Goal: Find contact information: Find contact information

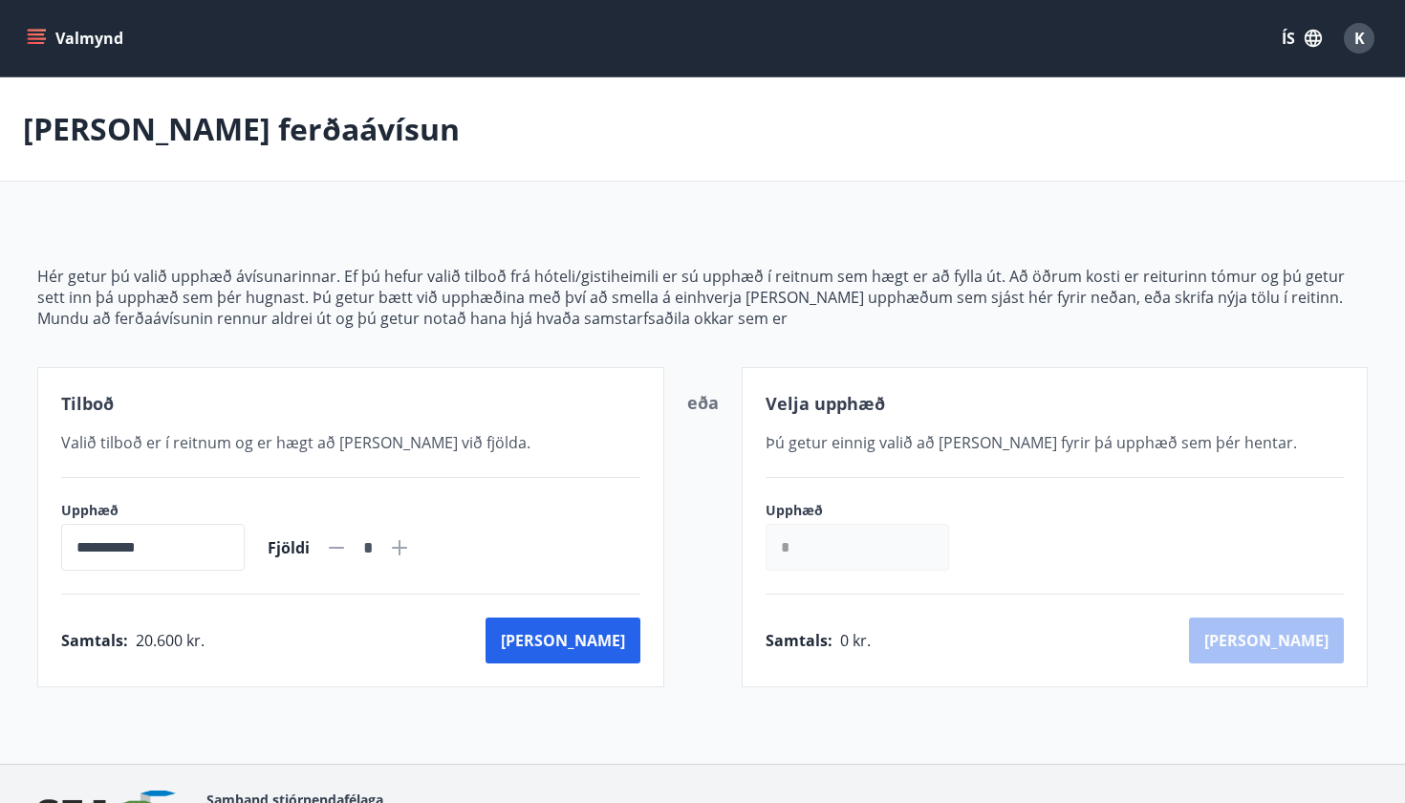
click at [87, 48] on button "Valmynd" at bounding box center [77, 38] width 108 height 34
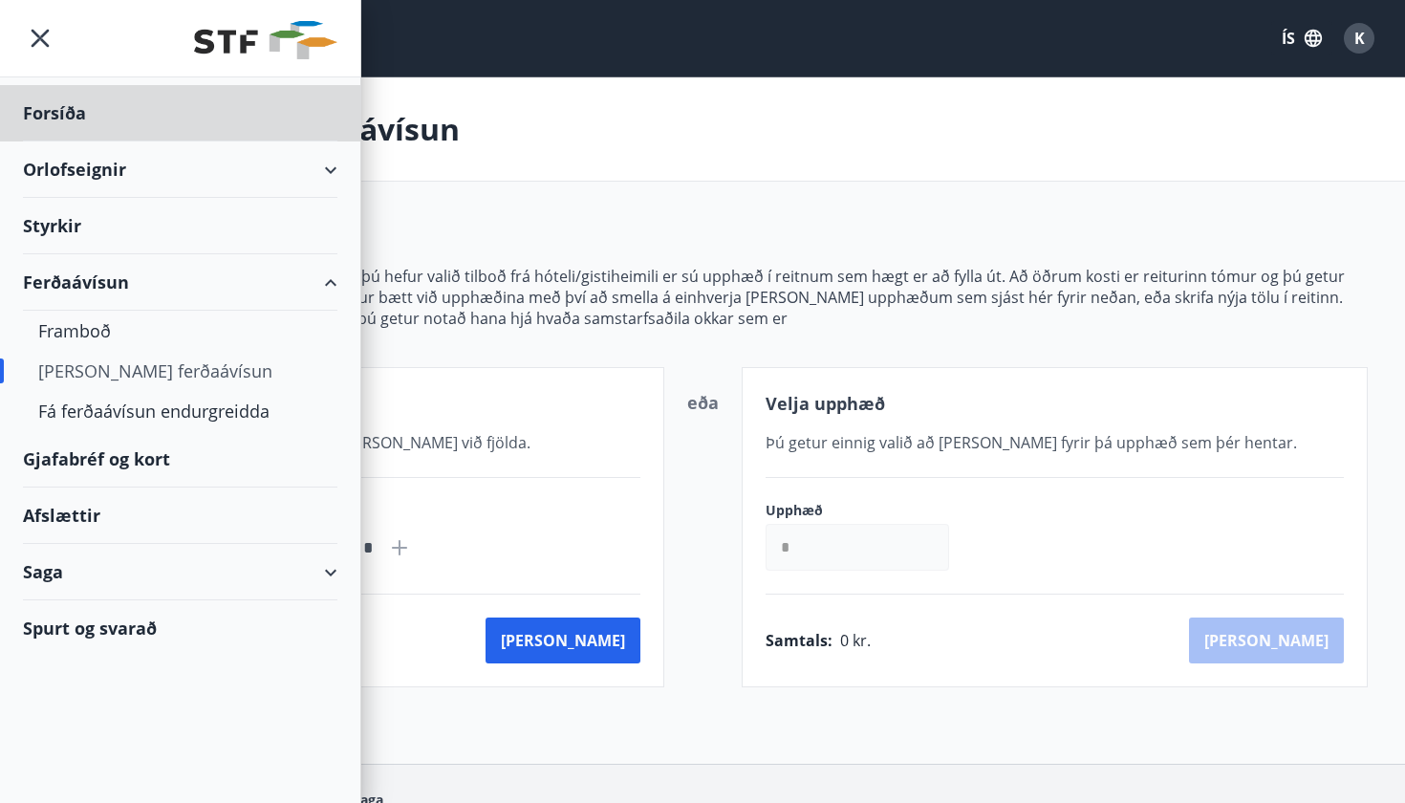
click at [67, 141] on div "Styrkir" at bounding box center [180, 113] width 314 height 56
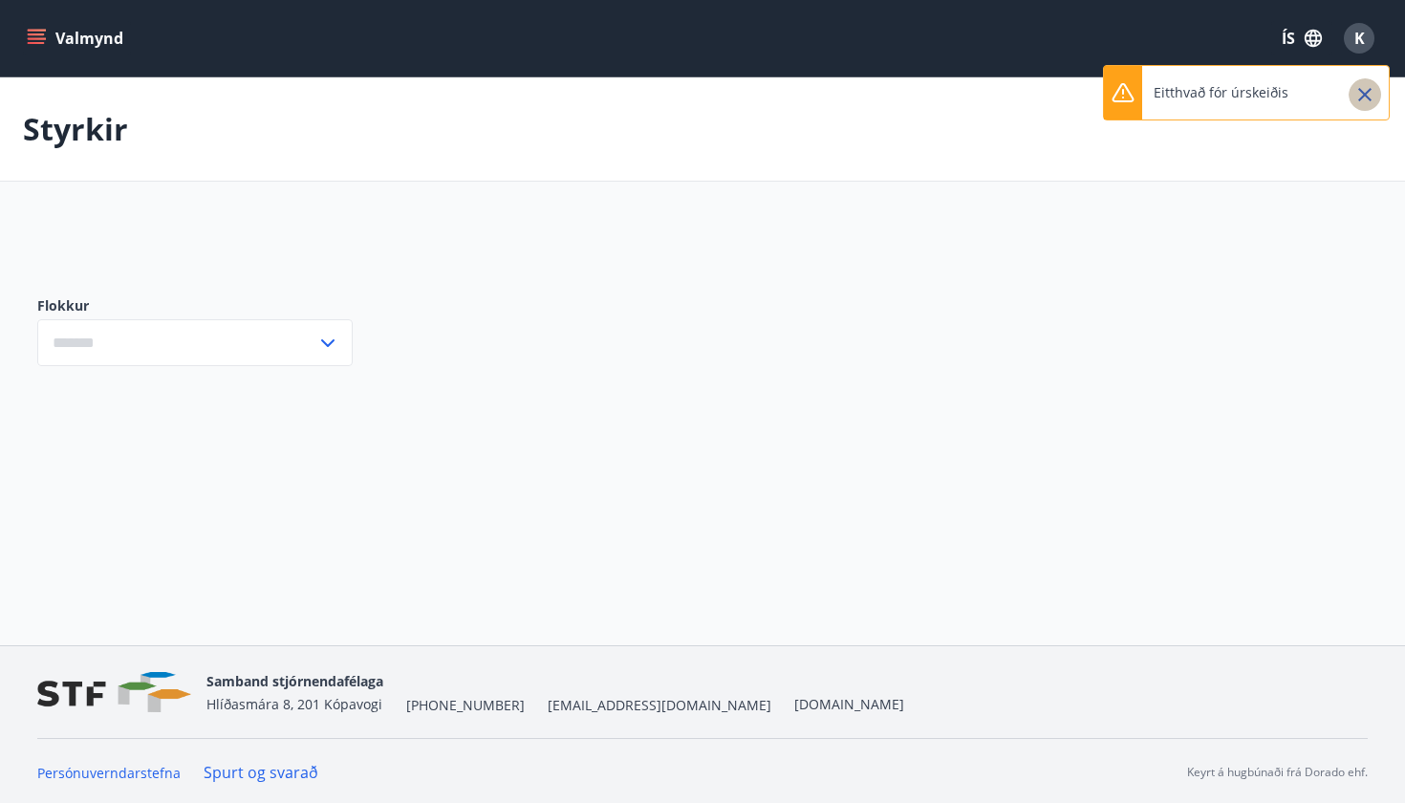
click at [1368, 98] on icon "Close" at bounding box center [1364, 94] width 13 height 13
click at [1361, 31] on span "K" at bounding box center [1359, 38] width 11 height 21
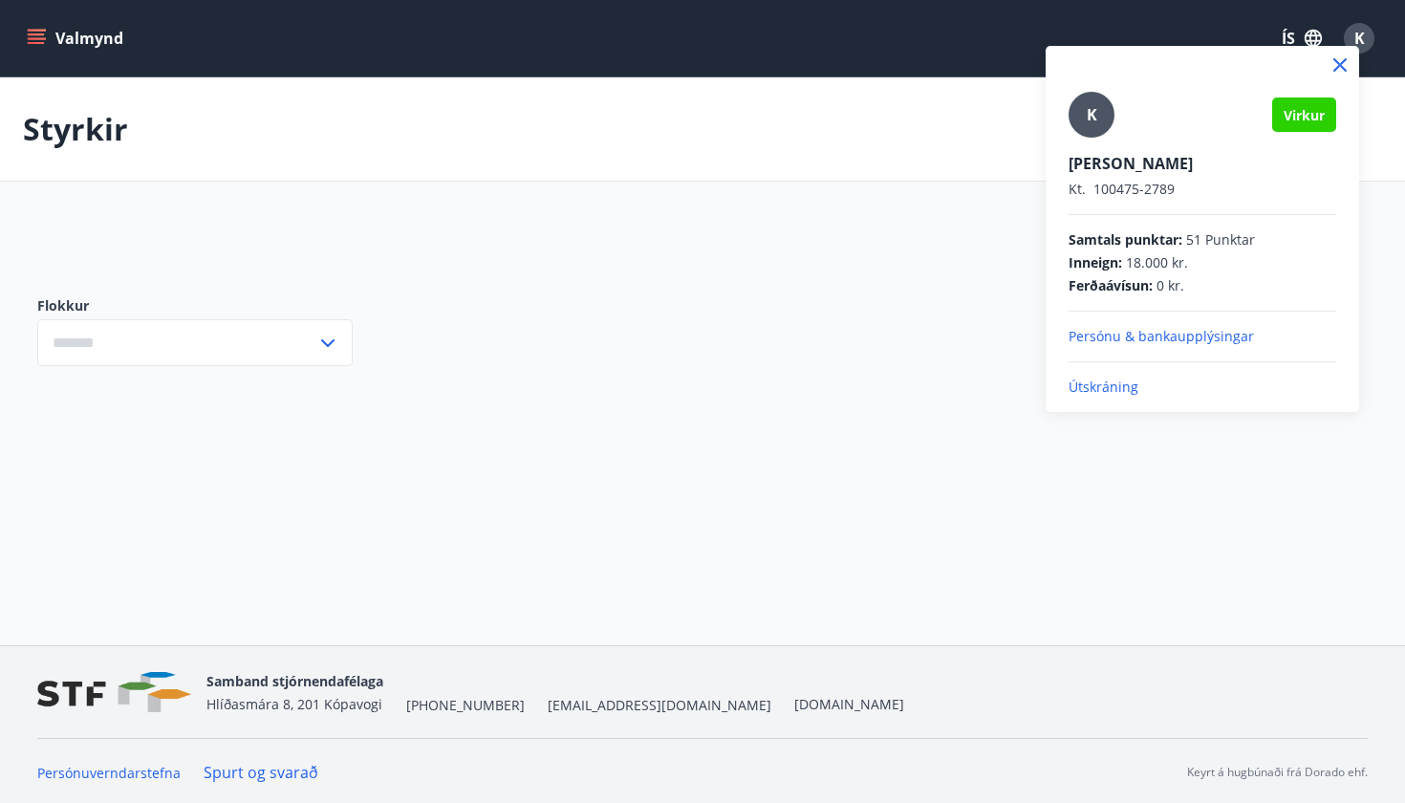
click at [889, 434] on div at bounding box center [702, 401] width 1405 height 803
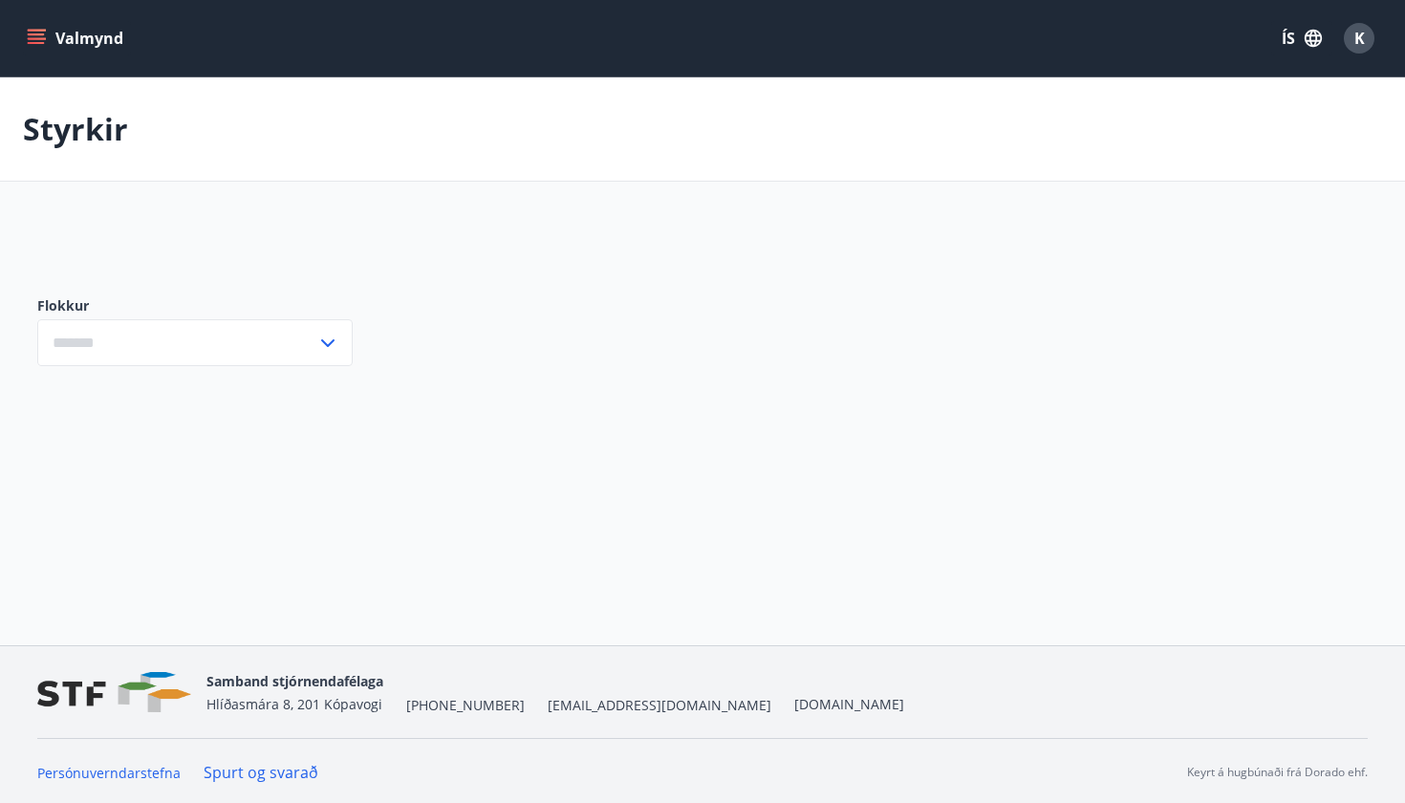
click at [332, 340] on icon at bounding box center [327, 343] width 23 height 23
click at [33, 38] on icon "menu" at bounding box center [38, 38] width 21 height 2
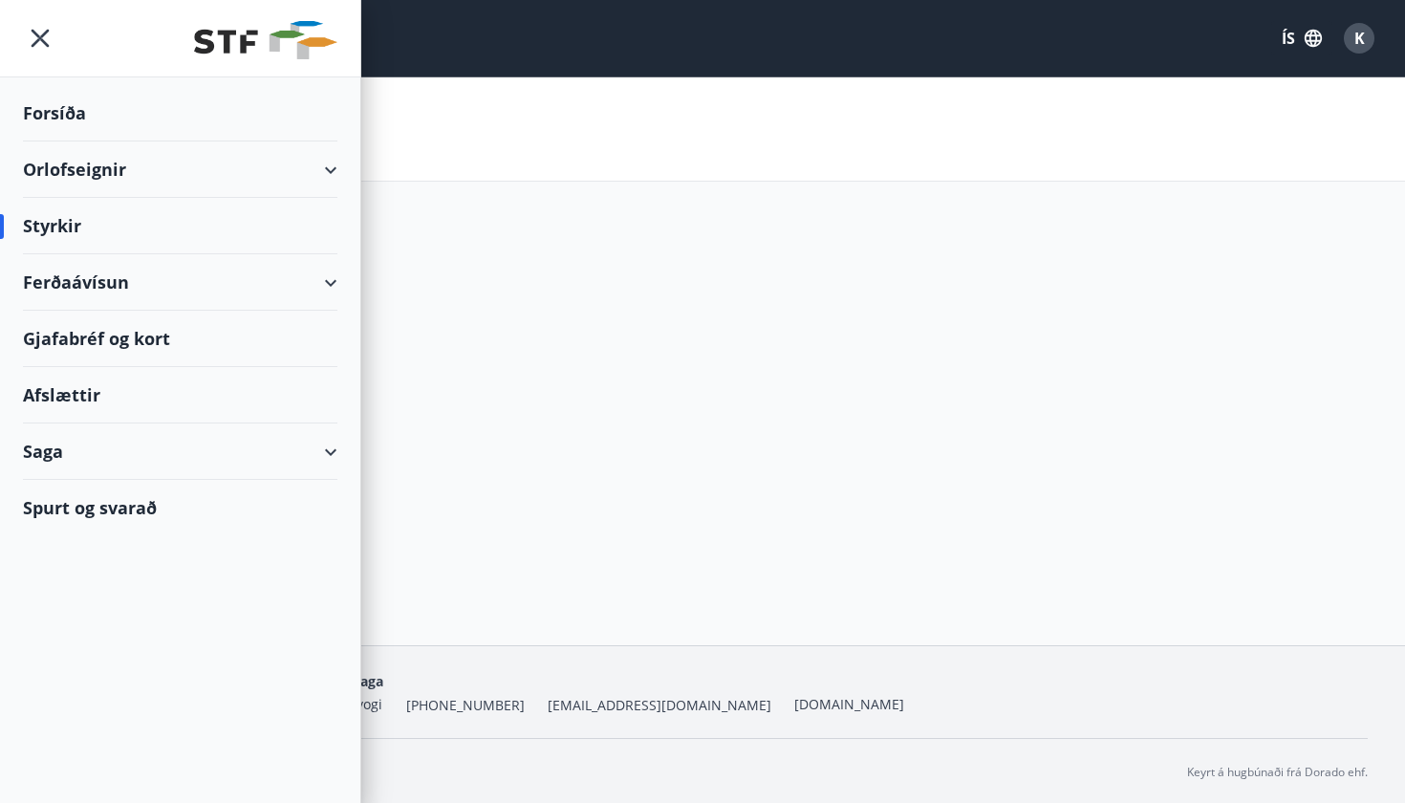
click at [98, 333] on div "Gjafabréf og kort" at bounding box center [180, 339] width 314 height 56
click at [1362, 41] on span "K" at bounding box center [1359, 38] width 11 height 21
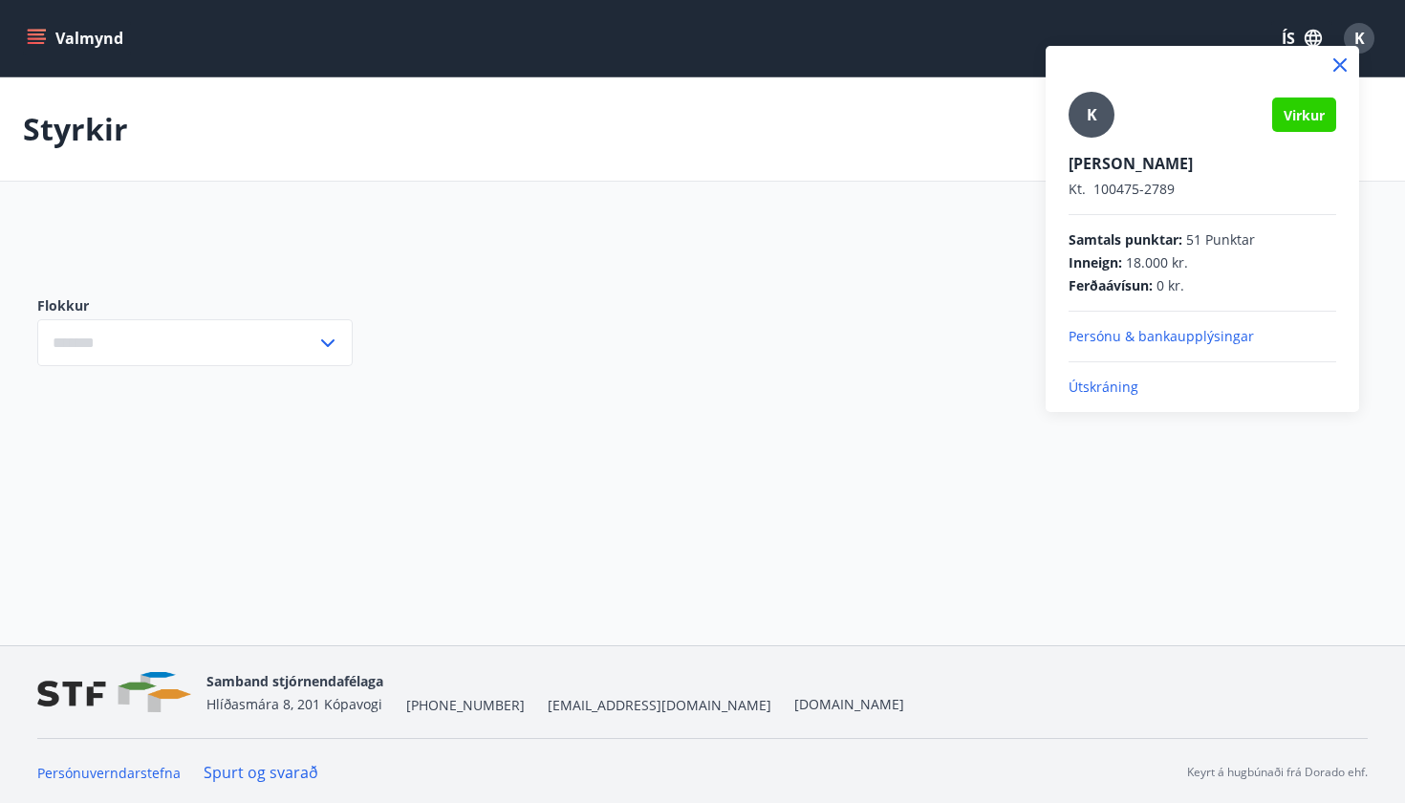
click at [1293, 118] on span "Virkur" at bounding box center [1303, 115] width 41 height 18
click at [1347, 67] on icon at bounding box center [1339, 65] width 23 height 23
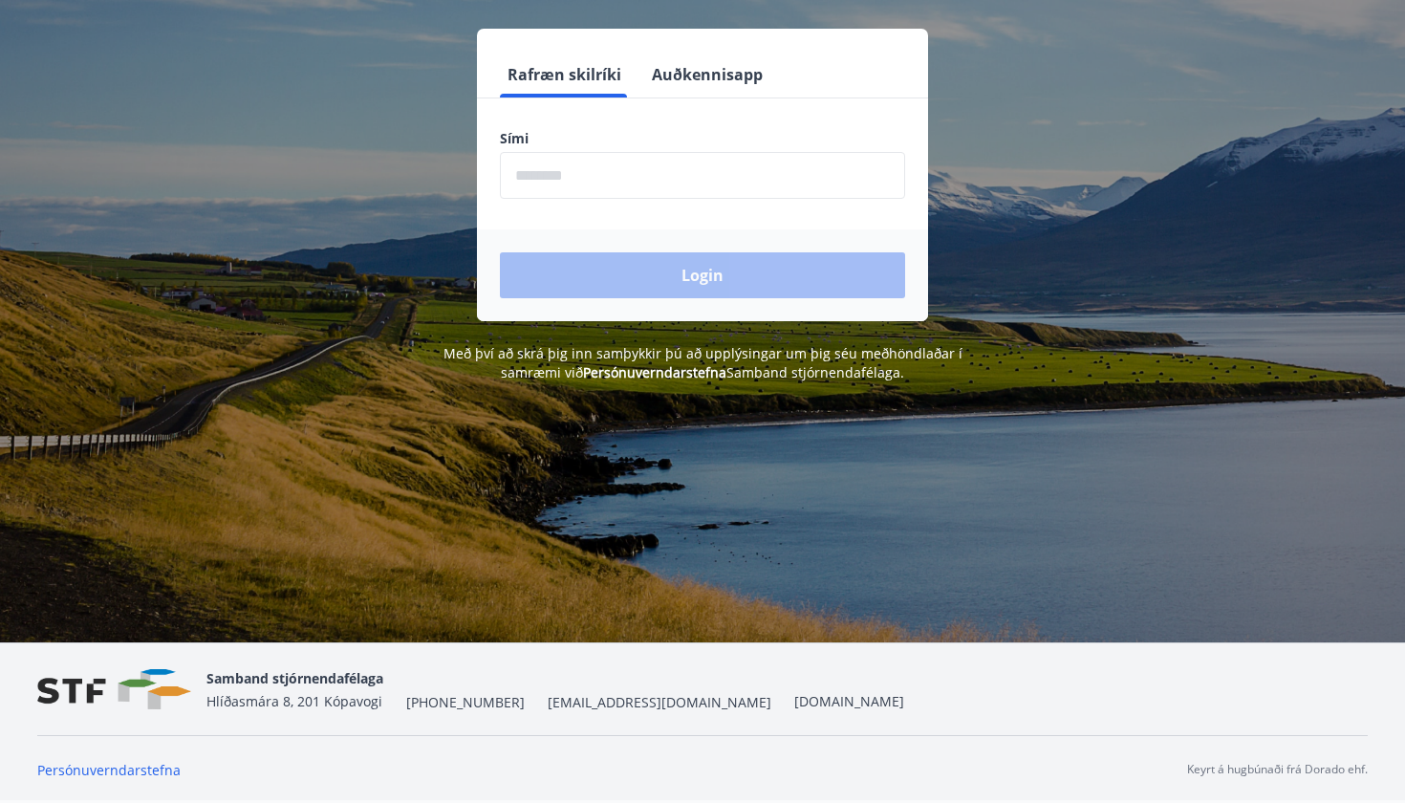
scroll to position [237, 0]
drag, startPoint x: 520, startPoint y: 700, endPoint x: 581, endPoint y: 700, distance: 61.2
click at [581, 700] on div "Samband stjórnendafélaga [STREET_ADDRESS] [PHONE_NUMBER] [EMAIL_ADDRESS][DOMAIN…" at bounding box center [555, 689] width 698 height 46
copy span "[EMAIL_ADDRESS][DOMAIN_NAME]"
